Goal: Check status: Check status

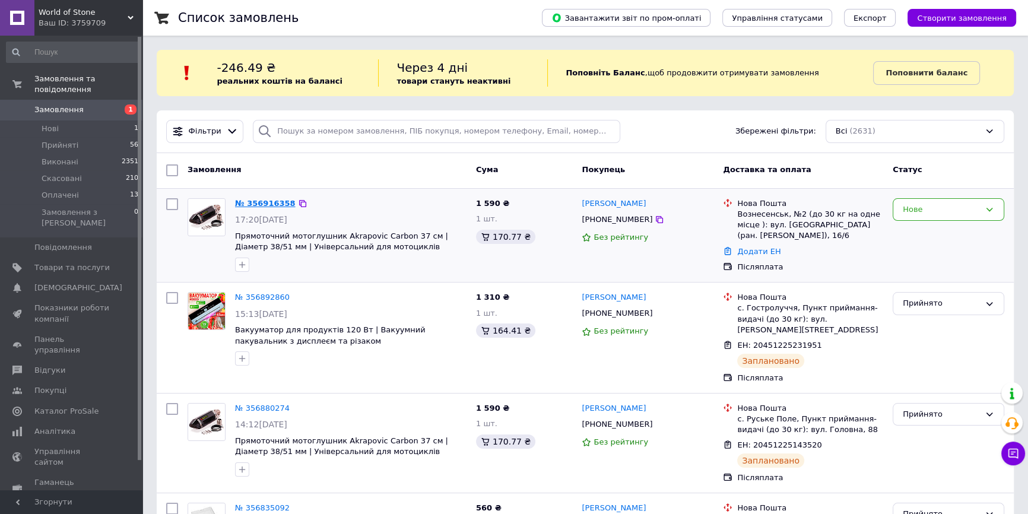
click at [251, 207] on link "№ 356916358" at bounding box center [265, 203] width 61 height 9
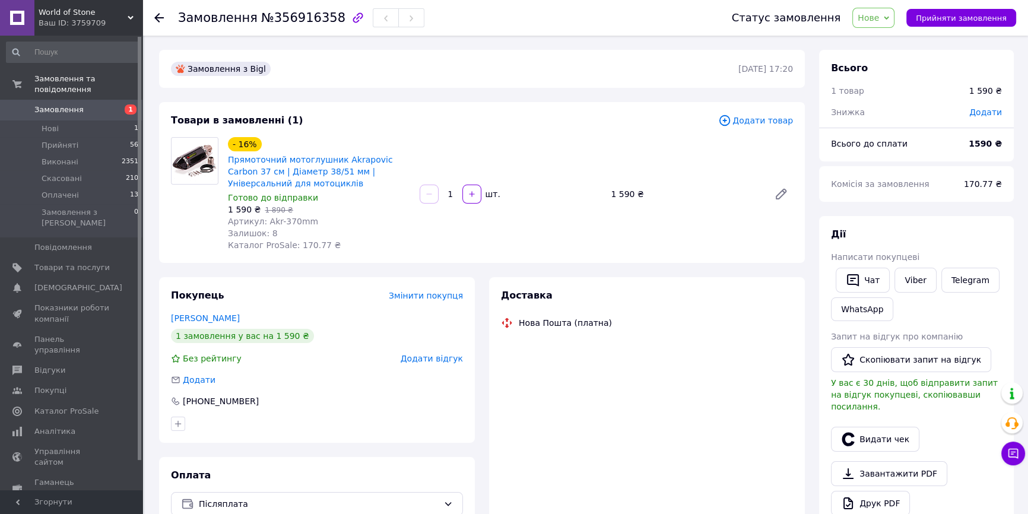
click at [285, 20] on span "№356916358" at bounding box center [303, 18] width 84 height 14
copy h1 "Замовлення №356916358"
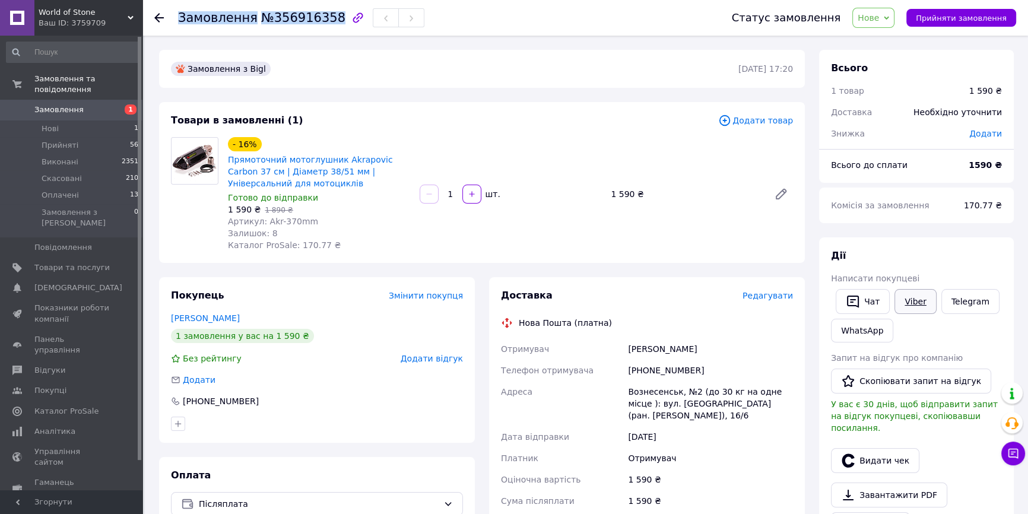
click at [915, 296] on link "Viber" at bounding box center [916, 301] width 42 height 25
click at [773, 403] on div "Вознесенськ, №2 (до 30 кг на одне місце ): вул. [GEOGRAPHIC_DATA] (ран. [PERSON…" at bounding box center [711, 403] width 170 height 45
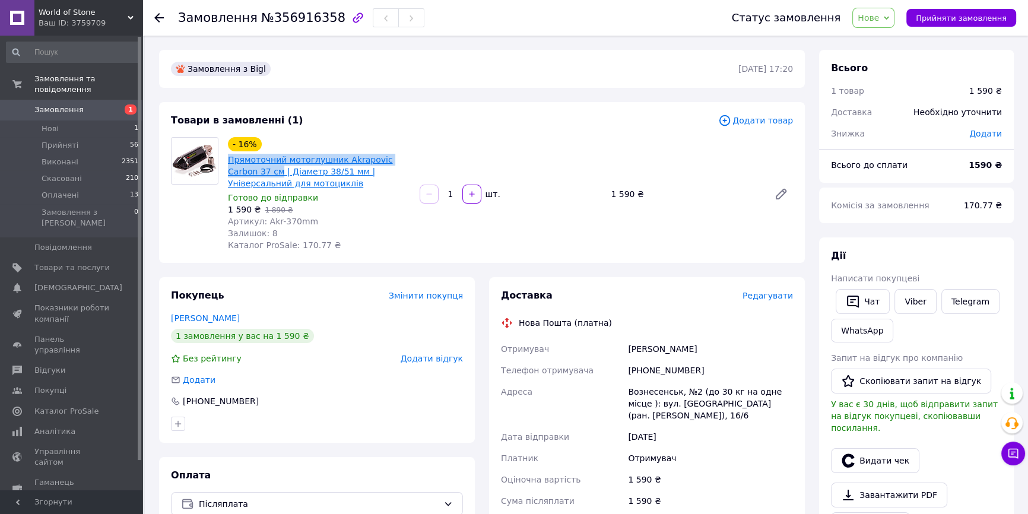
drag, startPoint x: 226, startPoint y: 157, endPoint x: 246, endPoint y: 168, distance: 23.1
click at [246, 168] on div "- 16% Прямоточний мотоглушник Akrapovic Carbon 37 см | Діаметр 38/51 мм | Уніве…" at bounding box center [319, 194] width 192 height 119
copy link "Прямоточний мотоглушник Akrapovic Carbon 37 см"
click at [85, 426] on span "Аналітика" at bounding box center [71, 431] width 75 height 11
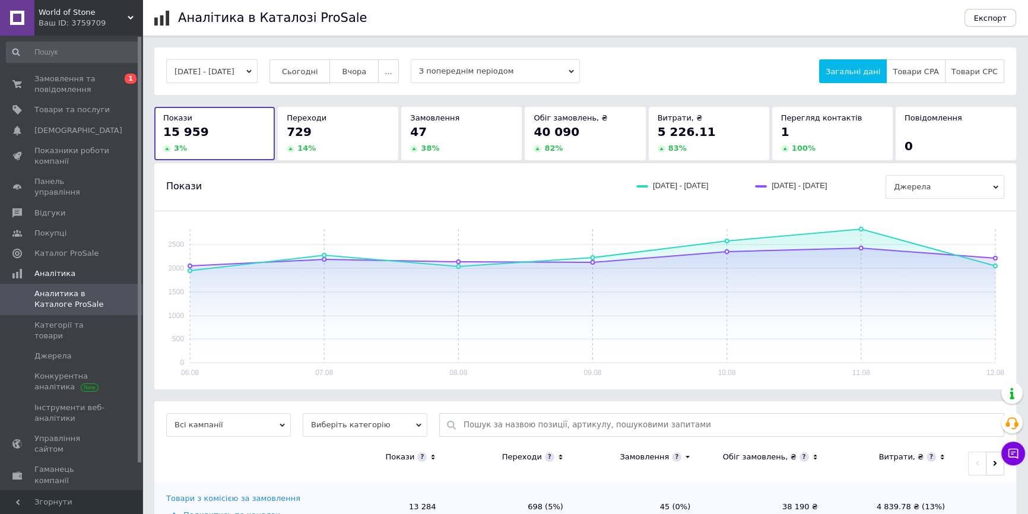
click at [318, 75] on span "Сьогодні" at bounding box center [300, 71] width 36 height 9
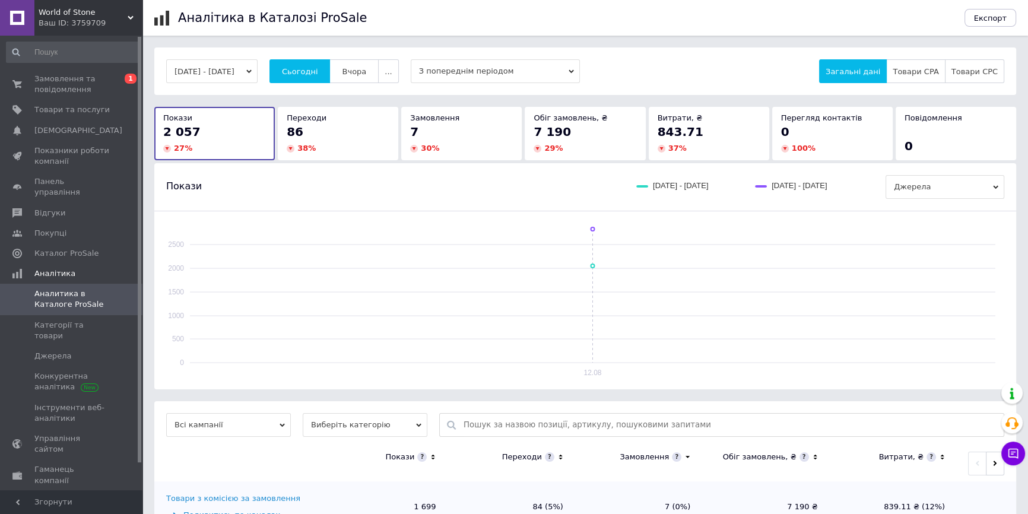
scroll to position [93, 0]
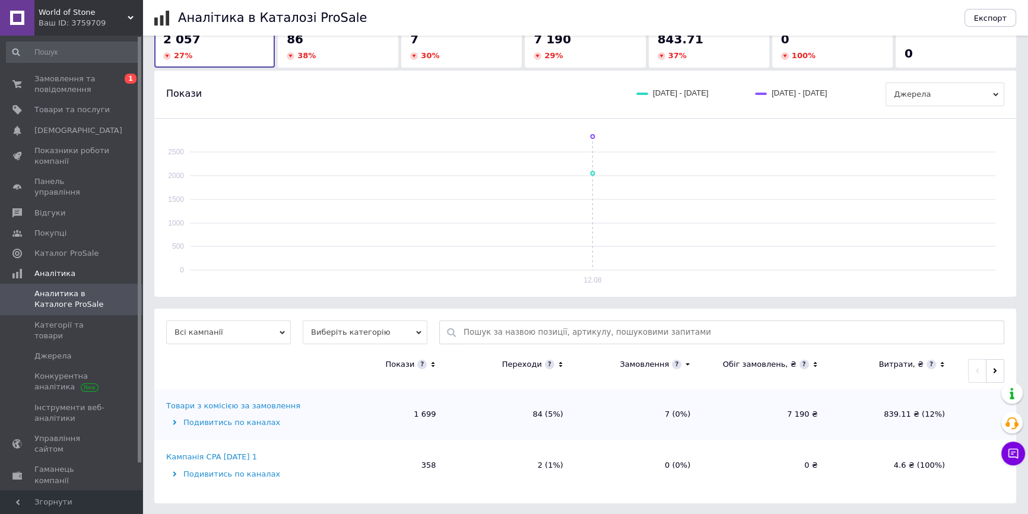
click at [261, 401] on div "Товари з комісією за замовлення" at bounding box center [233, 406] width 134 height 11
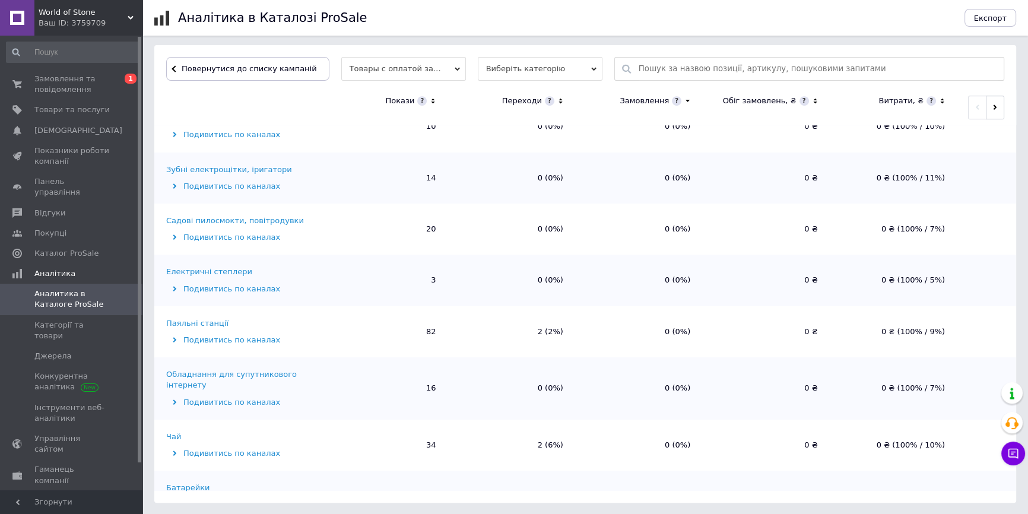
scroll to position [968, 0]
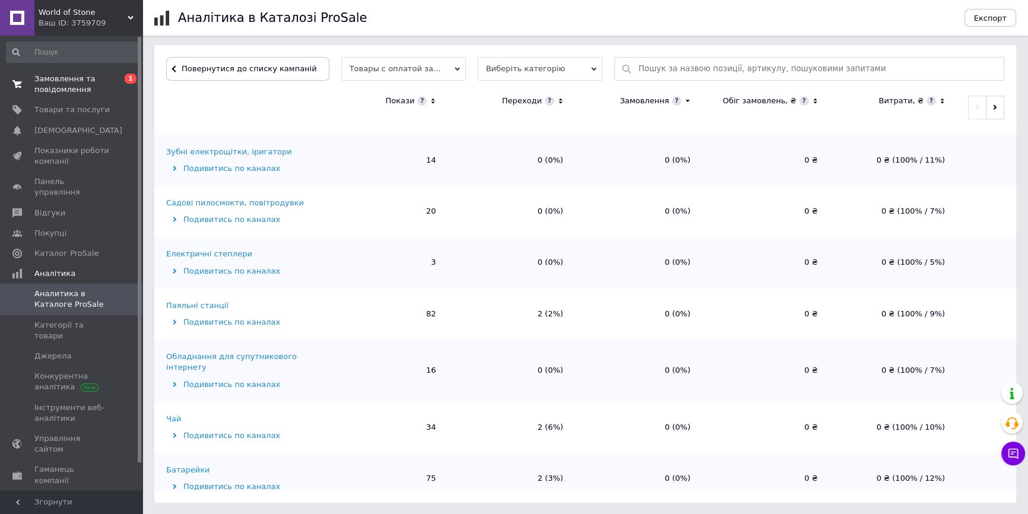
click at [35, 76] on span "Замовлення та повідомлення" at bounding box center [71, 84] width 75 height 21
